Goal: Task Accomplishment & Management: Use online tool/utility

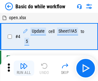
click at [24, 68] on img "button" at bounding box center [24, 66] width 8 height 8
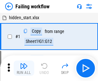
click at [24, 68] on img "button" at bounding box center [24, 66] width 8 height 8
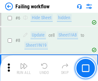
scroll to position [136, 0]
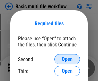
click at [67, 59] on span "Open" at bounding box center [66, 59] width 11 height 5
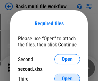
click at [67, 76] on span "Open" at bounding box center [66, 78] width 11 height 5
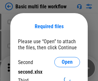
scroll to position [3, 0]
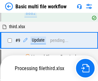
scroll to position [223, 0]
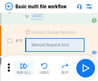
click at [24, 68] on img "button" at bounding box center [24, 66] width 8 height 8
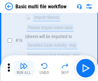
click at [24, 68] on img "button" at bounding box center [24, 66] width 8 height 8
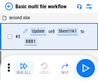
click at [24, 68] on img "button" at bounding box center [24, 66] width 8 height 8
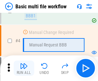
click at [24, 68] on img "button" at bounding box center [24, 66] width 8 height 8
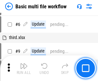
click at [24, 68] on img "button" at bounding box center [24, 66] width 8 height 8
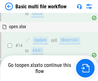
scroll to position [381, 0]
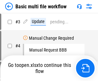
scroll to position [26, 0]
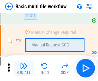
click at [24, 68] on img "button" at bounding box center [24, 66] width 8 height 8
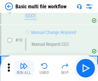
click at [24, 68] on img "button" at bounding box center [24, 66] width 8 height 8
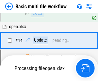
scroll to position [335, 0]
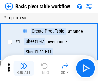
click at [24, 68] on img "button" at bounding box center [24, 66] width 8 height 8
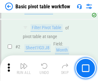
scroll to position [153, 0]
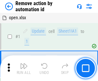
scroll to position [24, 0]
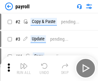
click at [24, 68] on img "button" at bounding box center [24, 66] width 8 height 8
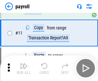
scroll to position [46, 0]
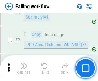
scroll to position [103, 0]
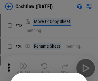
scroll to position [62, 0]
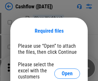
scroll to position [70, 0]
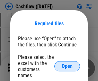
click at [67, 64] on span "Open" at bounding box center [66, 66] width 11 height 5
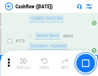
scroll to position [678, 0]
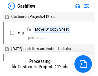
scroll to position [7, 0]
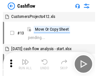
scroll to position [7, 0]
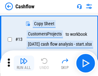
click at [24, 63] on img "button" at bounding box center [24, 61] width 8 height 8
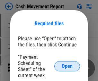
click at [67, 66] on span "Open" at bounding box center [66, 66] width 11 height 5
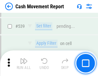
scroll to position [2843, 0]
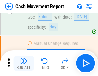
click at [24, 63] on img "button" at bounding box center [24, 61] width 8 height 8
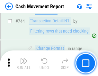
scroll to position [3411, 0]
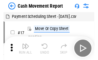
scroll to position [12, 0]
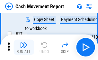
click at [24, 47] on img "button" at bounding box center [24, 45] width 8 height 8
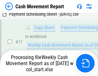
scroll to position [101, 0]
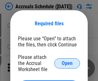
click at [67, 63] on span "Open" at bounding box center [66, 63] width 11 height 5
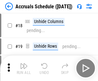
scroll to position [61, 0]
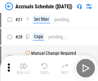
click at [24, 68] on img "button" at bounding box center [24, 66] width 8 height 8
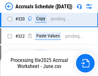
scroll to position [1191, 0]
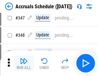
click at [24, 63] on img "button" at bounding box center [24, 61] width 8 height 8
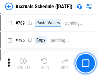
scroll to position [2690, 0]
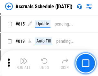
click at [24, 63] on img "button" at bounding box center [24, 61] width 8 height 8
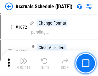
scroll to position [3751, 0]
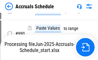
scroll to position [3195, 0]
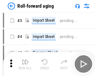
scroll to position [1, 0]
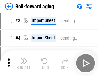
click at [24, 63] on img "button" at bounding box center [24, 61] width 8 height 8
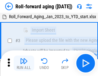
click at [24, 63] on img "button" at bounding box center [24, 61] width 8 height 8
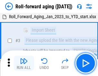
scroll to position [41, 0]
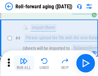
click at [24, 63] on img "button" at bounding box center [24, 61] width 8 height 8
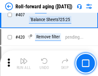
scroll to position [2221, 0]
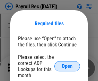
click at [67, 66] on span "Open" at bounding box center [66, 66] width 11 height 5
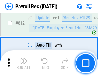
scroll to position [4069, 0]
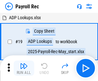
click at [24, 68] on img "button" at bounding box center [24, 66] width 8 height 8
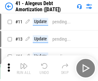
click at [24, 68] on img "button" at bounding box center [24, 66] width 8 height 8
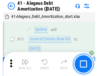
scroll to position [79, 0]
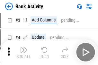
click at [24, 52] on img "button" at bounding box center [24, 50] width 8 height 8
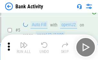
scroll to position [34, 0]
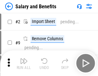
click at [24, 63] on img "button" at bounding box center [24, 61] width 8 height 8
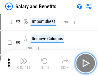
scroll to position [9, 0]
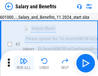
click at [24, 63] on img "button" at bounding box center [24, 61] width 8 height 8
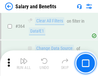
scroll to position [3016, 0]
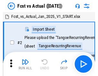
scroll to position [8, 0]
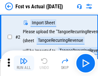
click at [24, 63] on img "button" at bounding box center [24, 61] width 8 height 8
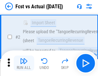
click at [24, 63] on img "button" at bounding box center [24, 61] width 8 height 8
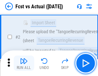
scroll to position [60, 0]
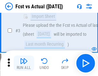
click at [24, 63] on img "button" at bounding box center [24, 61] width 8 height 8
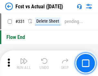
scroll to position [3066, 0]
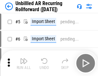
scroll to position [14, 0]
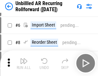
click at [24, 63] on img "button" at bounding box center [24, 61] width 8 height 8
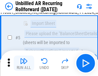
click at [24, 63] on img "button" at bounding box center [24, 61] width 8 height 8
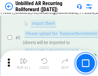
scroll to position [60, 0]
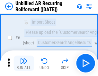
click at [24, 63] on img "button" at bounding box center [24, 61] width 8 height 8
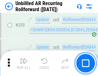
scroll to position [2176, 0]
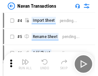
scroll to position [10, 0]
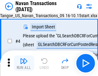
click at [24, 63] on img "button" at bounding box center [24, 61] width 8 height 8
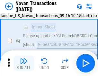
click at [24, 63] on img "button" at bounding box center [24, 61] width 8 height 8
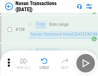
scroll to position [2077, 0]
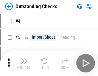
click at [24, 63] on img "button" at bounding box center [24, 61] width 8 height 8
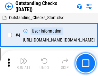
scroll to position [27, 0]
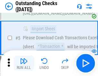
click at [24, 63] on img "button" at bounding box center [24, 61] width 8 height 8
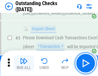
scroll to position [67, 0]
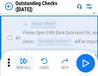
click at [24, 63] on img "button" at bounding box center [24, 61] width 8 height 8
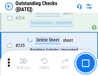
scroll to position [1945, 0]
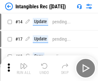
click at [24, 68] on img "button" at bounding box center [24, 66] width 8 height 8
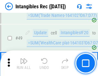
scroll to position [249, 0]
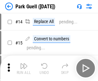
click at [24, 63] on img "button" at bounding box center [24, 66] width 8 height 8
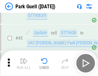
scroll to position [801, 0]
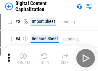
click at [24, 54] on img "button" at bounding box center [24, 57] width 8 height 8
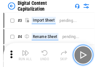
scroll to position [19, 0]
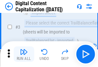
click at [24, 54] on img "button" at bounding box center [24, 52] width 8 height 8
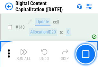
scroll to position [679, 0]
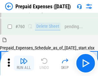
click at [24, 63] on img "button" at bounding box center [24, 61] width 8 height 8
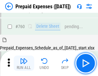
scroll to position [1775, 0]
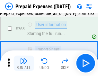
click at [24, 63] on img "button" at bounding box center [24, 61] width 8 height 8
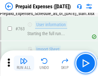
scroll to position [1813, 0]
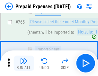
click at [24, 63] on img "button" at bounding box center [24, 61] width 8 height 8
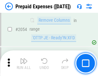
scroll to position [6695, 0]
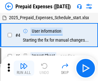
click at [24, 68] on img "button" at bounding box center [24, 66] width 8 height 8
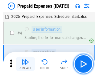
scroll to position [28, 0]
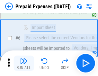
click at [24, 63] on img "button" at bounding box center [24, 61] width 8 height 8
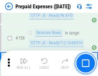
scroll to position [2282, 0]
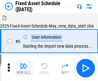
click at [24, 68] on img "button" at bounding box center [24, 66] width 8 height 8
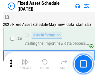
scroll to position [35, 0]
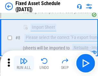
click at [24, 63] on img "button" at bounding box center [24, 61] width 8 height 8
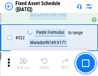
scroll to position [2226, 0]
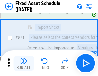
click at [24, 63] on img "button" at bounding box center [24, 61] width 8 height 8
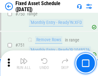
scroll to position [3123, 0]
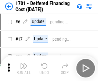
click at [24, 68] on img "button" at bounding box center [24, 66] width 8 height 8
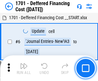
scroll to position [77, 0]
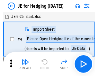
scroll to position [1, 0]
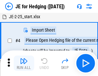
click at [24, 63] on img "button" at bounding box center [24, 61] width 8 height 8
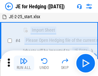
click at [24, 63] on img "button" at bounding box center [24, 61] width 8 height 8
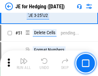
scroll to position [415, 0]
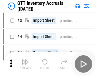
scroll to position [1, 0]
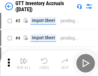
click at [24, 63] on img "button" at bounding box center [24, 61] width 8 height 8
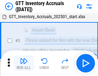
click at [24, 63] on img "button" at bounding box center [24, 61] width 8 height 8
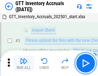
scroll to position [41, 0]
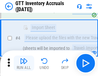
click at [24, 63] on img "button" at bounding box center [24, 61] width 8 height 8
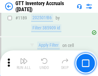
scroll to position [5230, 0]
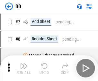
click at [24, 68] on img "button" at bounding box center [24, 66] width 8 height 8
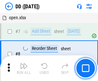
scroll to position [62, 0]
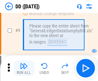
click at [24, 68] on img "button" at bounding box center [24, 66] width 8 height 8
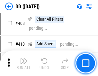
scroll to position [2866, 0]
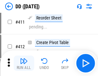
click at [24, 63] on img "button" at bounding box center [24, 61] width 8 height 8
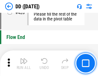
scroll to position [3066, 0]
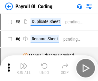
click at [24, 68] on img "button" at bounding box center [24, 66] width 8 height 8
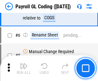
scroll to position [77, 0]
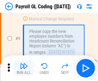
click at [24, 68] on img "button" at bounding box center [24, 66] width 8 height 8
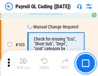
scroll to position [1503, 0]
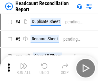
click at [24, 68] on img "button" at bounding box center [24, 66] width 8 height 8
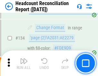
scroll to position [770, 0]
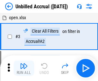
click at [24, 68] on img "button" at bounding box center [24, 66] width 8 height 8
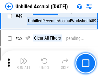
scroll to position [581, 0]
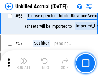
click at [24, 63] on img "button" at bounding box center [24, 61] width 8 height 8
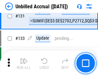
scroll to position [1908, 0]
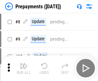
click at [24, 68] on img "button" at bounding box center [24, 66] width 8 height 8
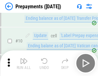
scroll to position [40, 0]
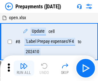
click at [24, 68] on img "button" at bounding box center [24, 66] width 8 height 8
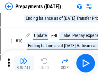
scroll to position [40, 0]
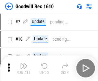
click at [24, 68] on img "button" at bounding box center [24, 66] width 8 height 8
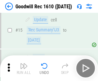
scroll to position [110, 0]
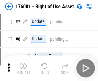
click at [24, 68] on img "button" at bounding box center [24, 66] width 8 height 8
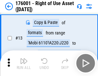
scroll to position [41, 0]
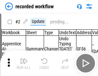
click at [24, 63] on img "button" at bounding box center [24, 61] width 8 height 8
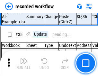
scroll to position [2002, 0]
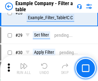
scroll to position [586, 0]
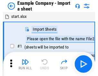
scroll to position [10, 0]
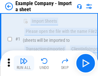
click at [24, 63] on img "button" at bounding box center [24, 61] width 8 height 8
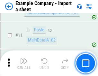
scroll to position [142, 0]
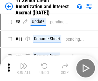
click at [24, 63] on img "button" at bounding box center [24, 66] width 8 height 8
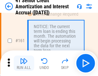
click at [24, 63] on img "button" at bounding box center [24, 61] width 8 height 8
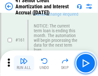
scroll to position [685, 0]
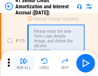
click at [24, 63] on img "button" at bounding box center [24, 61] width 8 height 8
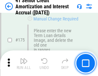
scroll to position [750, 0]
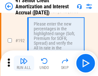
click at [24, 63] on img "button" at bounding box center [24, 61] width 8 height 8
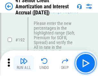
scroll to position [817, 0]
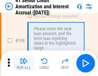
click at [24, 63] on img "button" at bounding box center [24, 61] width 8 height 8
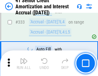
scroll to position [1636, 0]
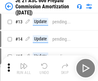
click at [24, 63] on img "button" at bounding box center [24, 66] width 8 height 8
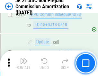
scroll to position [1196, 0]
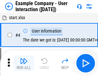
click at [24, 63] on img "button" at bounding box center [24, 61] width 8 height 8
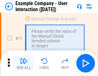
click at [24, 63] on img "button" at bounding box center [24, 61] width 8 height 8
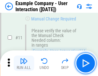
scroll to position [139, 0]
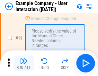
click at [24, 63] on img "button" at bounding box center [24, 61] width 8 height 8
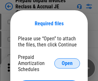
click at [67, 63] on span "Open" at bounding box center [66, 63] width 11 height 5
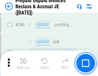
scroll to position [865, 0]
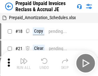
click at [24, 63] on img "button" at bounding box center [24, 61] width 8 height 8
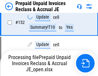
scroll to position [492, 0]
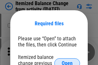
click at [67, 61] on span "Open" at bounding box center [66, 63] width 11 height 5
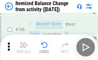
scroll to position [1233, 0]
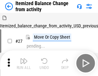
scroll to position [10, 0]
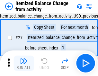
click at [24, 63] on img "button" at bounding box center [24, 61] width 8 height 8
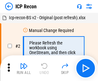
scroll to position [3, 0]
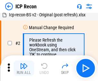
click at [24, 68] on img "button" at bounding box center [24, 66] width 8 height 8
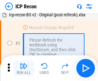
click at [24, 68] on img "button" at bounding box center [24, 66] width 8 height 8
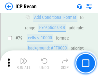
scroll to position [628, 0]
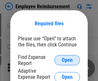
click at [67, 60] on span "Open" at bounding box center [66, 60] width 11 height 5
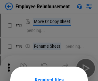
scroll to position [56, 0]
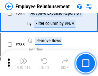
scroll to position [1741, 0]
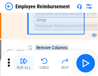
click at [24, 63] on img "button" at bounding box center [24, 61] width 8 height 8
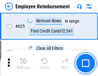
scroll to position [3835, 0]
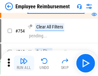
click at [24, 63] on img "button" at bounding box center [24, 61] width 8 height 8
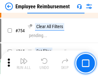
click at [24, 63] on img "button" at bounding box center [24, 61] width 8 height 8
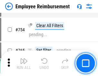
scroll to position [4494, 0]
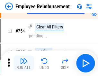
click at [24, 63] on img "button" at bounding box center [24, 61] width 8 height 8
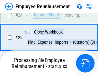
scroll to position [299, 0]
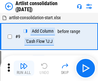
click at [24, 68] on img "button" at bounding box center [24, 66] width 8 height 8
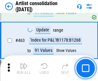
scroll to position [2804, 0]
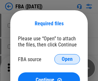
click at [67, 59] on span "Open" at bounding box center [66, 59] width 11 height 5
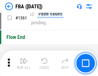
scroll to position [6878, 0]
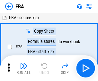
scroll to position [6, 0]
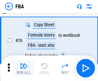
click at [24, 68] on img "button" at bounding box center [24, 66] width 8 height 8
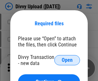
click at [67, 60] on span "Open" at bounding box center [66, 60] width 11 height 5
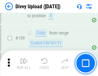
scroll to position [663, 0]
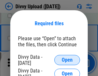
click at [67, 60] on span "Open" at bounding box center [66, 60] width 11 height 5
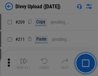
scroll to position [1088, 0]
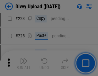
scroll to position [1278, 0]
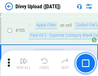
scroll to position [4381, 0]
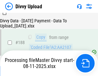
scroll to position [754, 0]
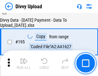
scroll to position [895, 0]
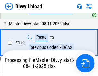
scroll to position [858, 0]
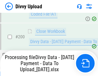
scroll to position [1004, 0]
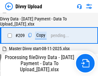
scroll to position [1178, 0]
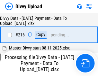
scroll to position [1319, 0]
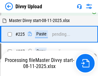
scroll to position [1520, 0]
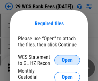
click at [67, 60] on span "Open" at bounding box center [66, 60] width 11 height 5
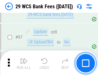
scroll to position [624, 0]
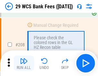
click at [24, 63] on img "button" at bounding box center [24, 61] width 8 height 8
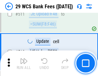
scroll to position [3222, 0]
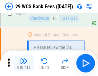
click at [24, 63] on img "button" at bounding box center [24, 61] width 8 height 8
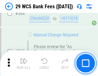
scroll to position [3464, 0]
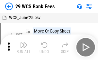
scroll to position [12, 0]
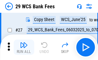
click at [24, 47] on img "button" at bounding box center [24, 45] width 8 height 8
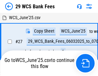
scroll to position [4, 0]
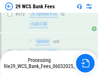
scroll to position [3419, 0]
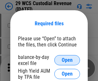
click at [67, 60] on span "Open" at bounding box center [66, 60] width 11 height 5
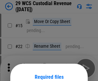
scroll to position [53, 0]
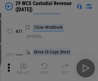
scroll to position [137, 0]
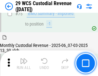
scroll to position [669, 0]
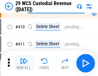
click at [24, 63] on img "button" at bounding box center [24, 61] width 8 height 8
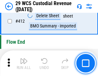
scroll to position [3059, 0]
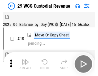
scroll to position [15, 0]
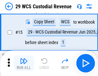
click at [24, 63] on img "button" at bounding box center [24, 61] width 8 height 8
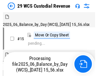
scroll to position [15, 0]
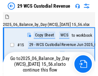
scroll to position [12, 0]
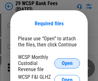
click at [67, 63] on span "Open" at bounding box center [66, 63] width 11 height 5
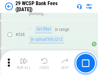
scroll to position [2461, 0]
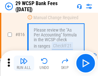
click at [24, 63] on img "button" at bounding box center [24, 61] width 8 height 8
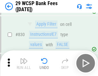
scroll to position [4064, 0]
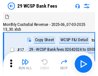
scroll to position [15, 0]
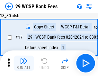
click at [24, 63] on img "button" at bounding box center [24, 61] width 8 height 8
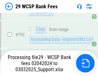
scroll to position [3850, 0]
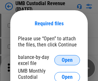
click at [67, 60] on span "Open" at bounding box center [66, 60] width 11 height 5
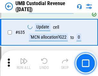
scroll to position [3352, 0]
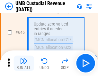
click at [24, 63] on img "button" at bounding box center [24, 61] width 8 height 8
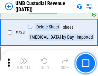
scroll to position [3951, 0]
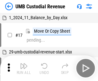
scroll to position [5, 0]
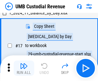
click at [24, 68] on img "button" at bounding box center [24, 66] width 8 height 8
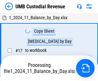
scroll to position [5, 0]
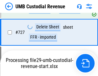
scroll to position [3936, 0]
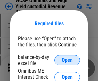
click at [67, 60] on span "Open" at bounding box center [66, 60] width 11 height 5
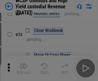
scroll to position [146, 0]
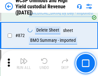
scroll to position [5421, 0]
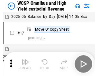
scroll to position [4, 0]
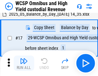
click at [24, 63] on img "button" at bounding box center [24, 61] width 8 height 8
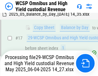
scroll to position [133, 0]
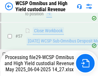
scroll to position [657, 0]
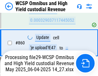
scroll to position [5378, 0]
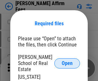
click at [67, 61] on span "Open" at bounding box center [66, 63] width 11 height 5
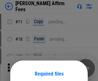
scroll to position [50, 0]
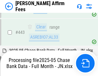
scroll to position [1649, 0]
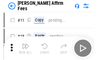
scroll to position [6, 0]
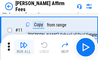
click at [24, 47] on img "button" at bounding box center [24, 45] width 8 height 8
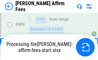
scroll to position [1680, 0]
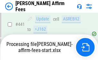
scroll to position [1680, 0]
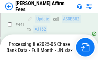
scroll to position [1680, 0]
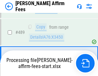
scroll to position [1672, 0]
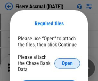
click at [67, 61] on span "Open" at bounding box center [66, 63] width 11 height 5
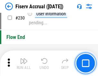
scroll to position [2029, 0]
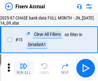
click at [24, 68] on img "button" at bounding box center [24, 66] width 8 height 8
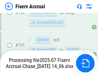
scroll to position [1684, 0]
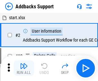
click at [24, 63] on img "button" at bounding box center [24, 66] width 8 height 8
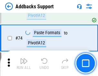
scroll to position [466, 0]
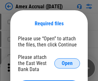
click at [67, 63] on span "Open" at bounding box center [66, 63] width 11 height 5
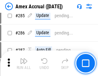
scroll to position [1754, 0]
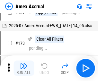
click at [24, 68] on img "button" at bounding box center [24, 66] width 8 height 8
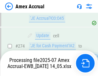
scroll to position [1909, 0]
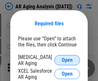
click at [67, 59] on span "Open" at bounding box center [66, 60] width 11 height 5
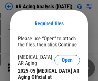
scroll to position [193, 0]
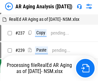
scroll to position [6, 0]
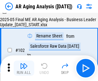
click at [24, 68] on img "button" at bounding box center [24, 66] width 8 height 8
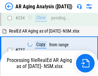
scroll to position [993, 0]
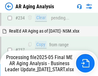
scroll to position [985, 0]
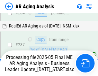
scroll to position [985, 0]
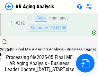
scroll to position [985, 0]
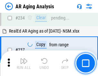
scroll to position [985, 0]
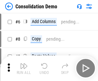
click at [24, 68] on img "button" at bounding box center [24, 66] width 8 height 8
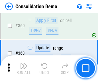
scroll to position [2147, 0]
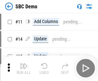
click at [24, 68] on img "button" at bounding box center [24, 66] width 8 height 8
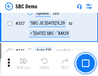
scroll to position [1685, 0]
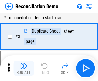
click at [24, 68] on img "button" at bounding box center [24, 66] width 8 height 8
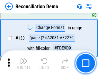
scroll to position [761, 0]
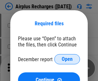
click at [67, 59] on span "Open" at bounding box center [66, 59] width 11 height 5
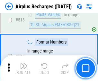
scroll to position [2756, 0]
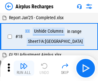
click at [24, 68] on img "button" at bounding box center [24, 66] width 8 height 8
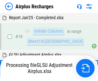
scroll to position [28, 0]
